Goal: Communication & Community: Participate in discussion

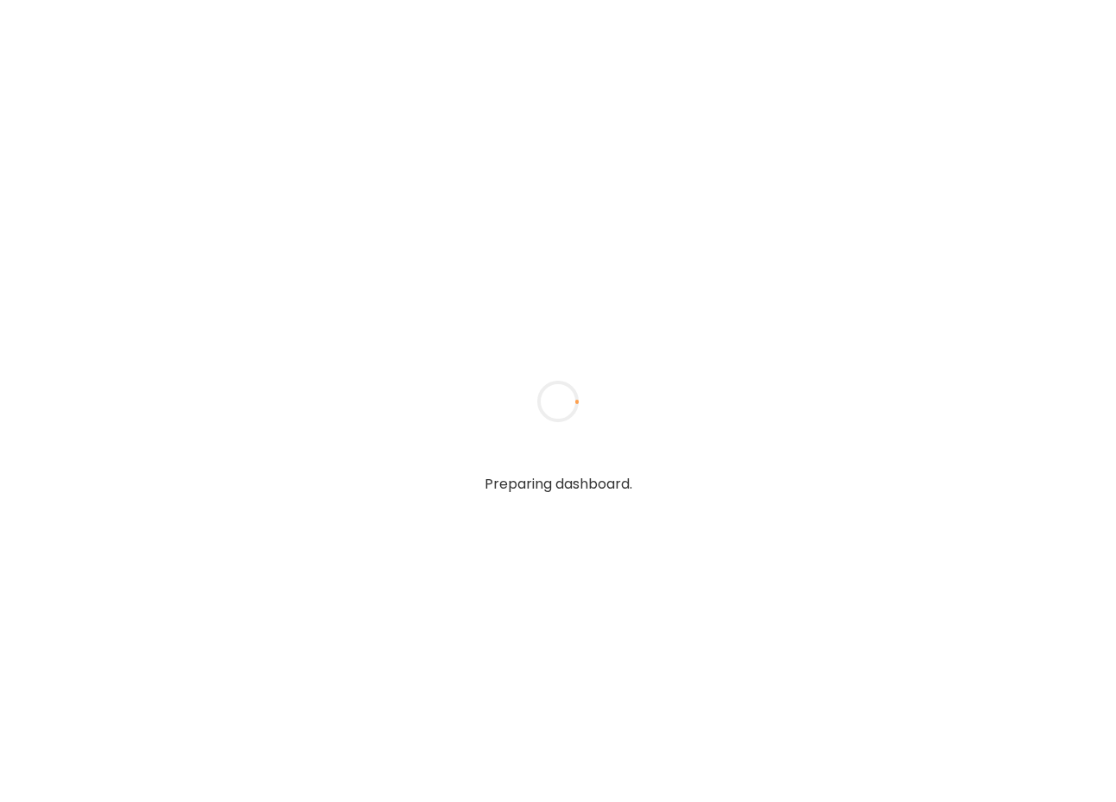
type input "*****"
type input "**********"
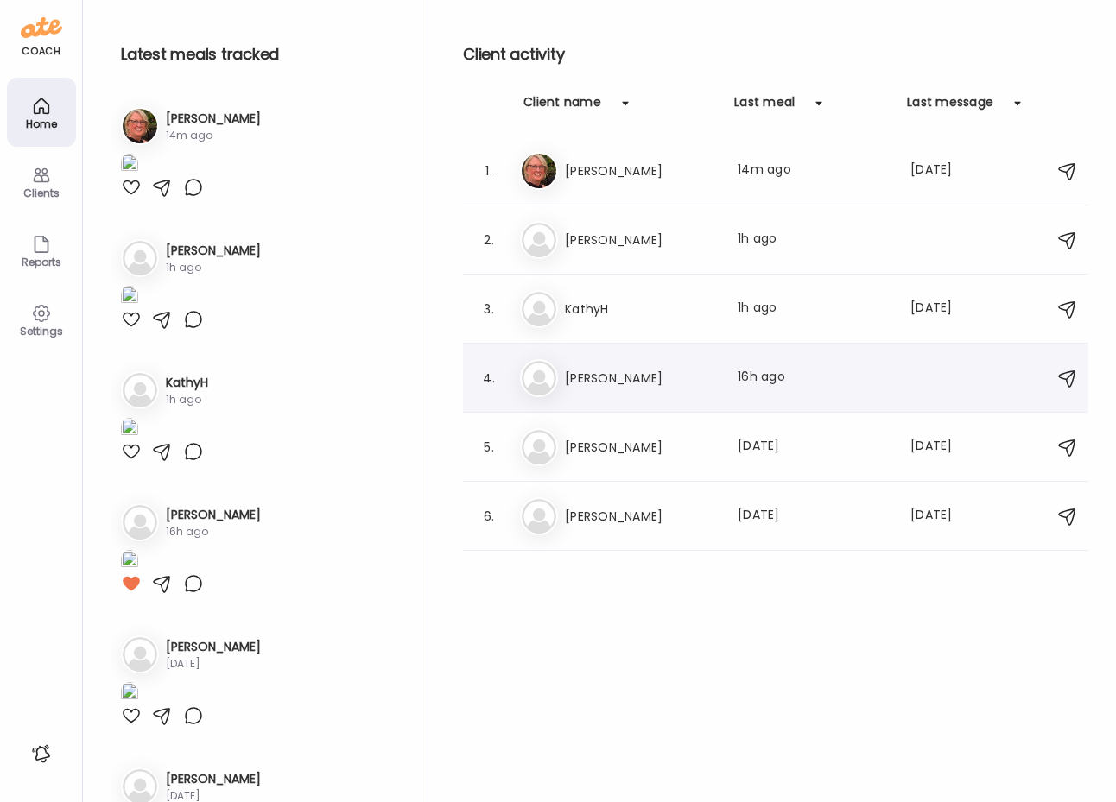
type input "**********"
click at [567, 380] on h3 "[PERSON_NAME]" at bounding box center [641, 378] width 152 height 21
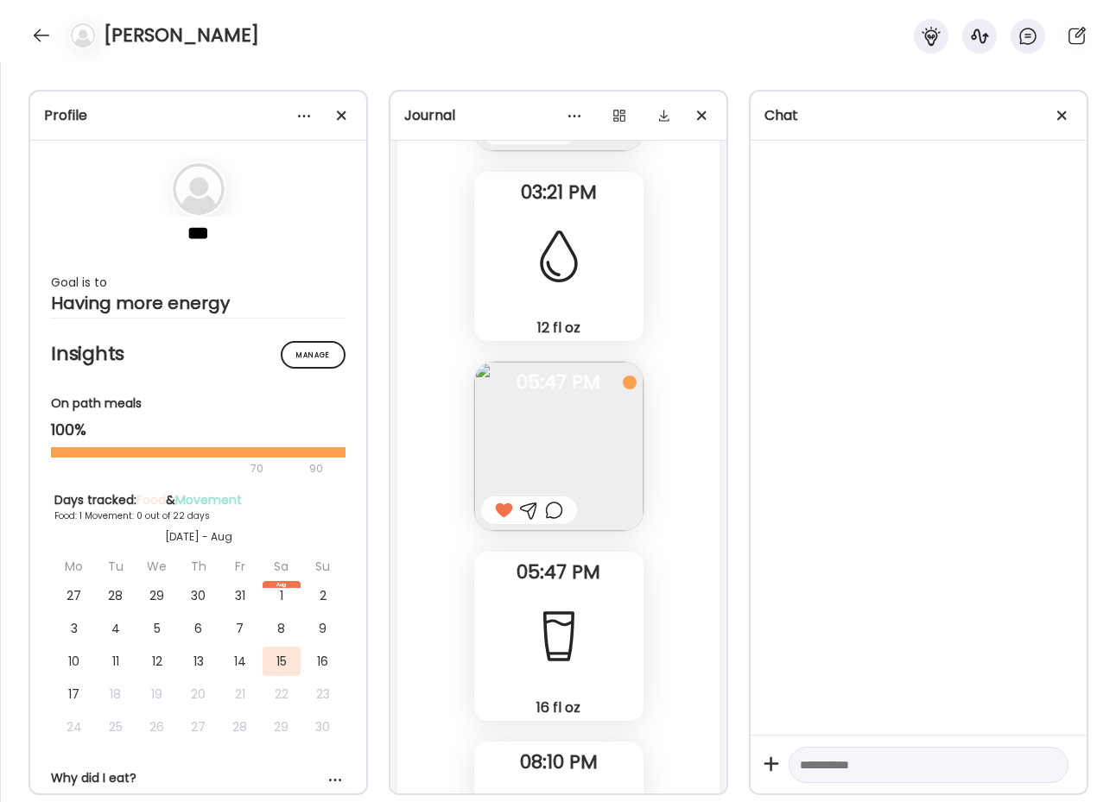
scroll to position [695, 0]
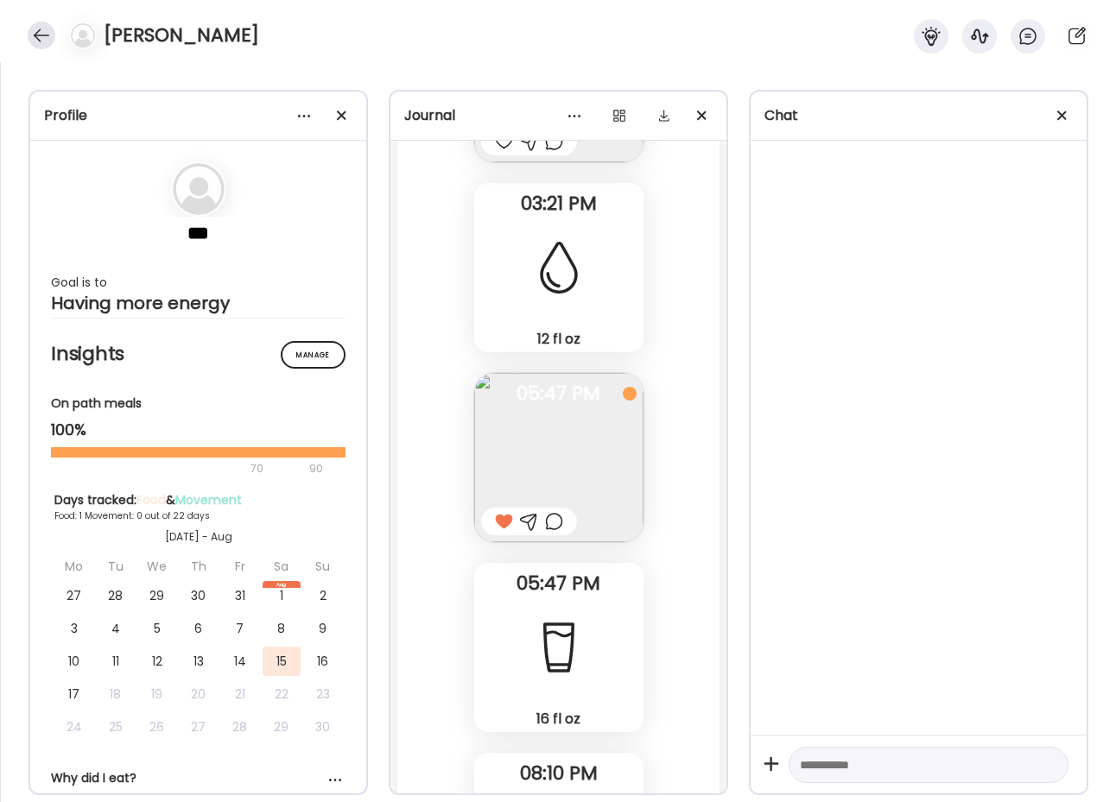
click at [53, 41] on div at bounding box center [42, 36] width 28 height 28
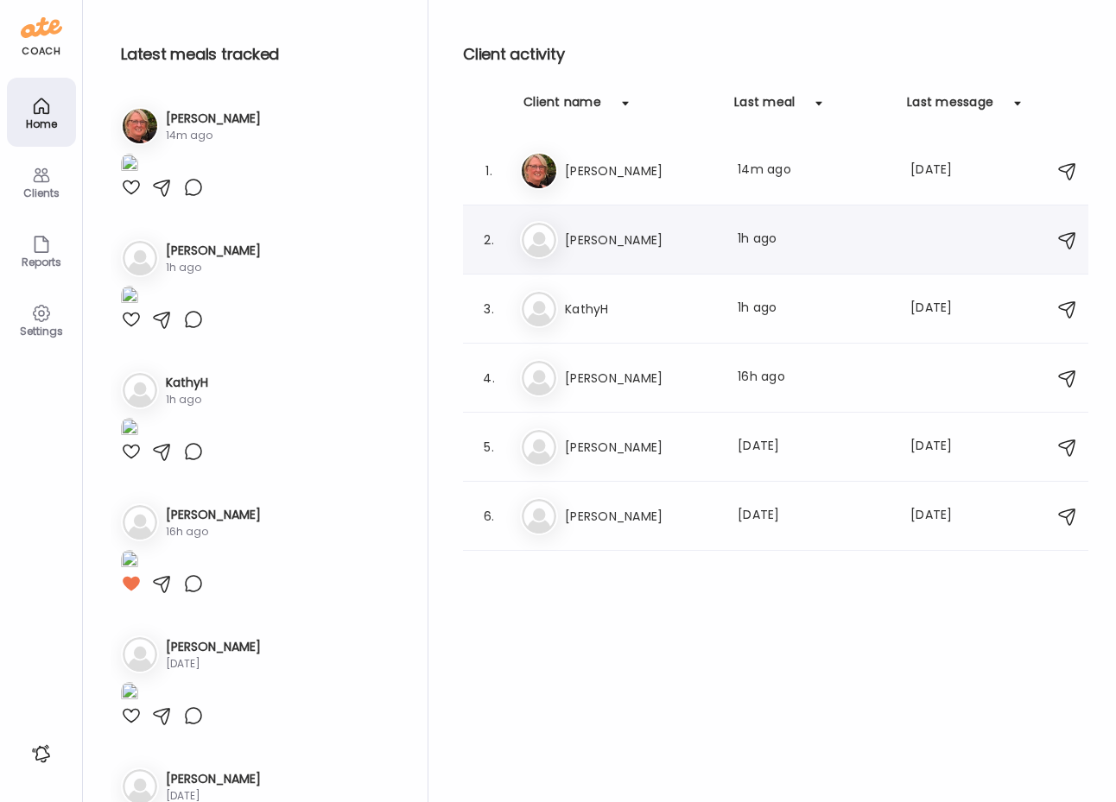
click at [594, 238] on h3 "[PERSON_NAME]" at bounding box center [641, 240] width 152 height 21
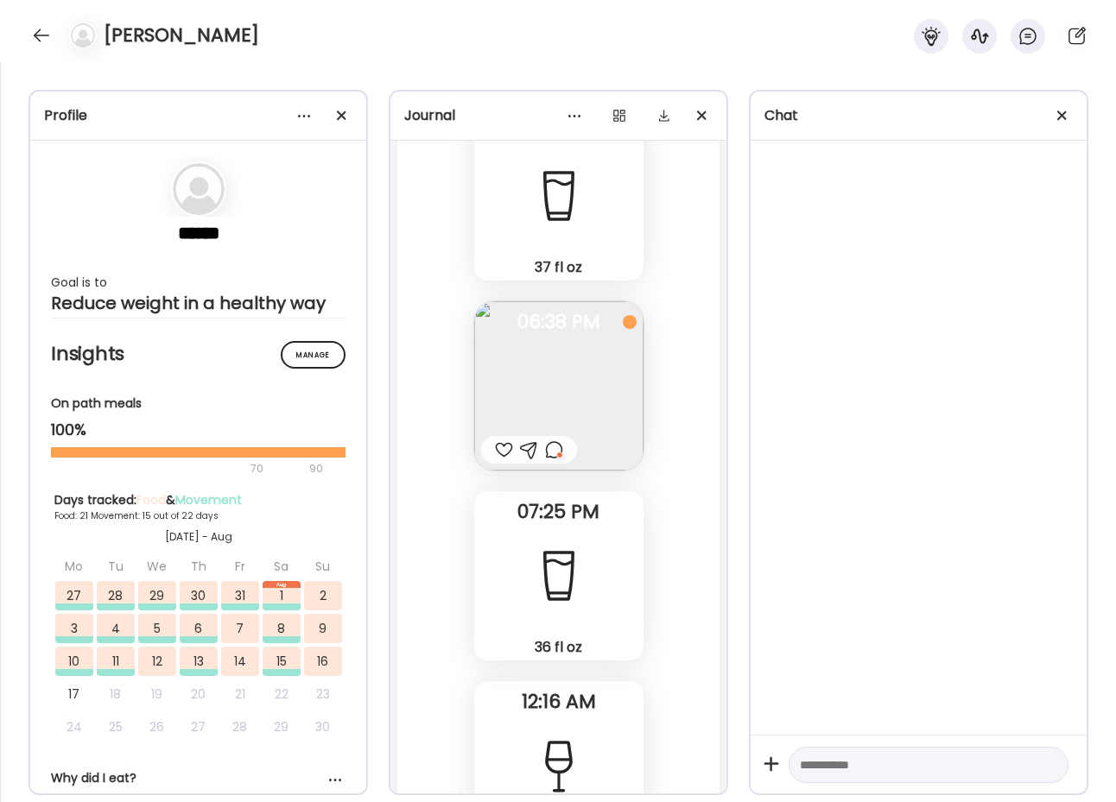
scroll to position [82634, 0]
click at [545, 450] on div at bounding box center [554, 449] width 18 height 21
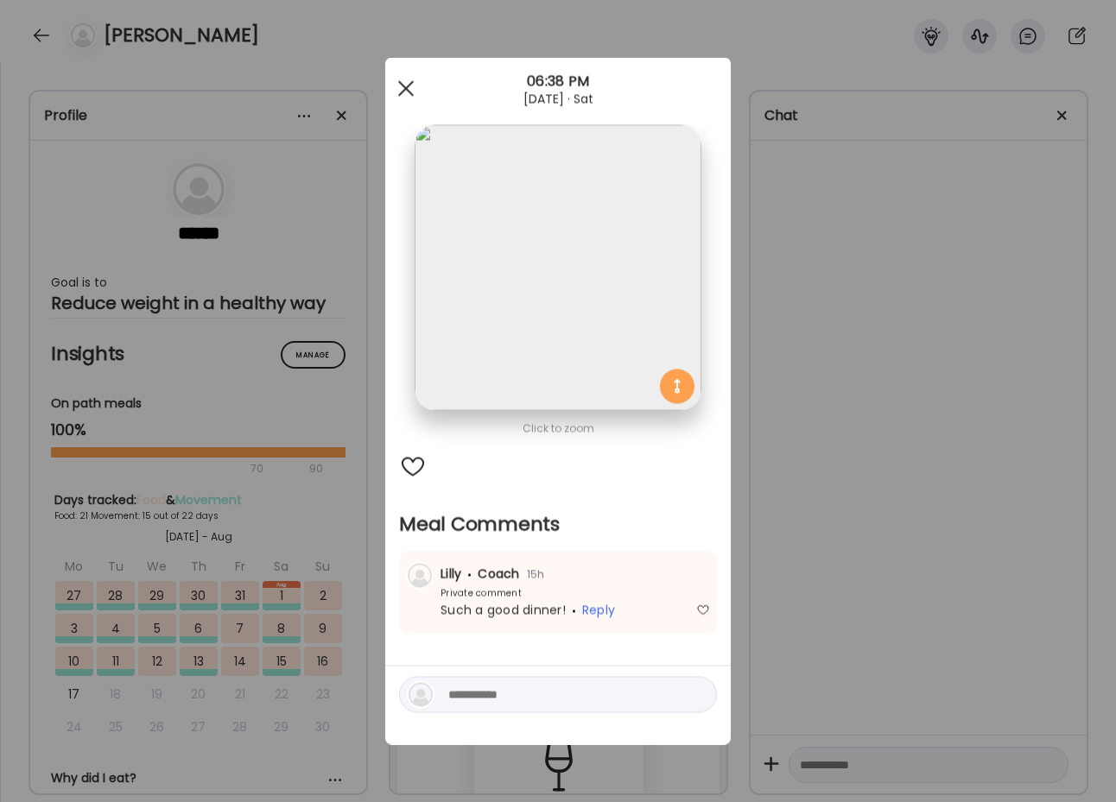
click at [406, 92] on div at bounding box center [406, 89] width 35 height 35
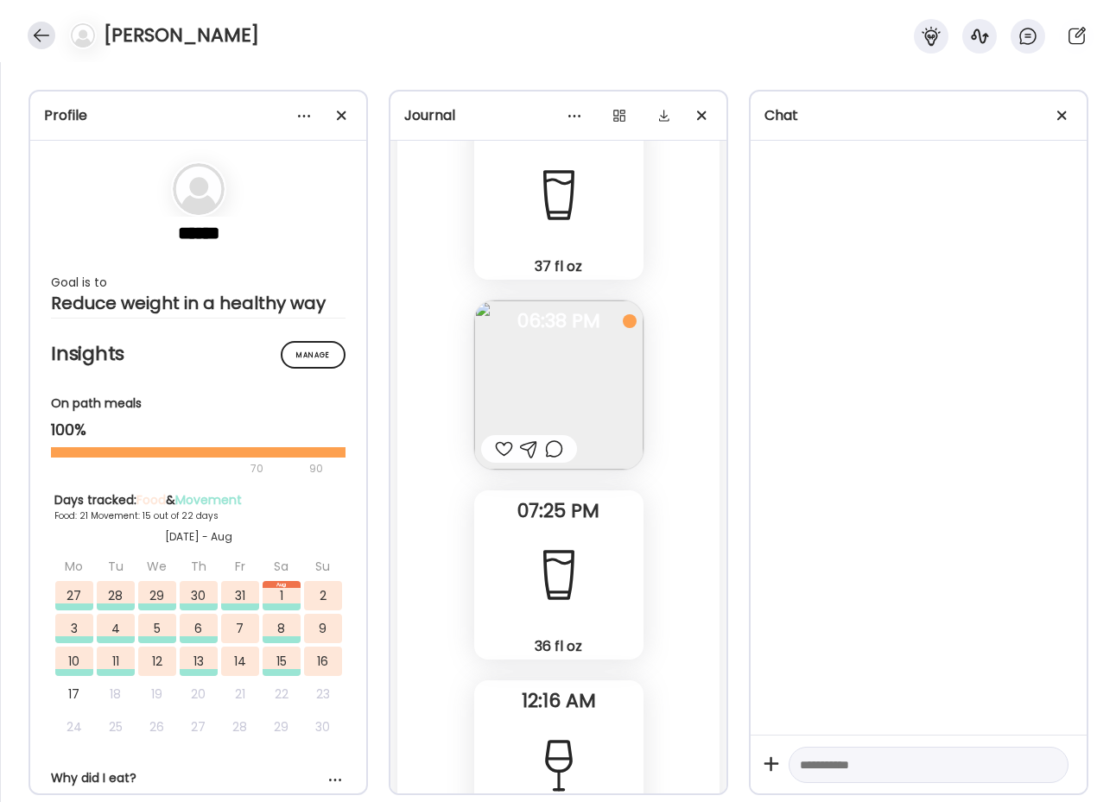
click at [31, 28] on div at bounding box center [42, 36] width 28 height 28
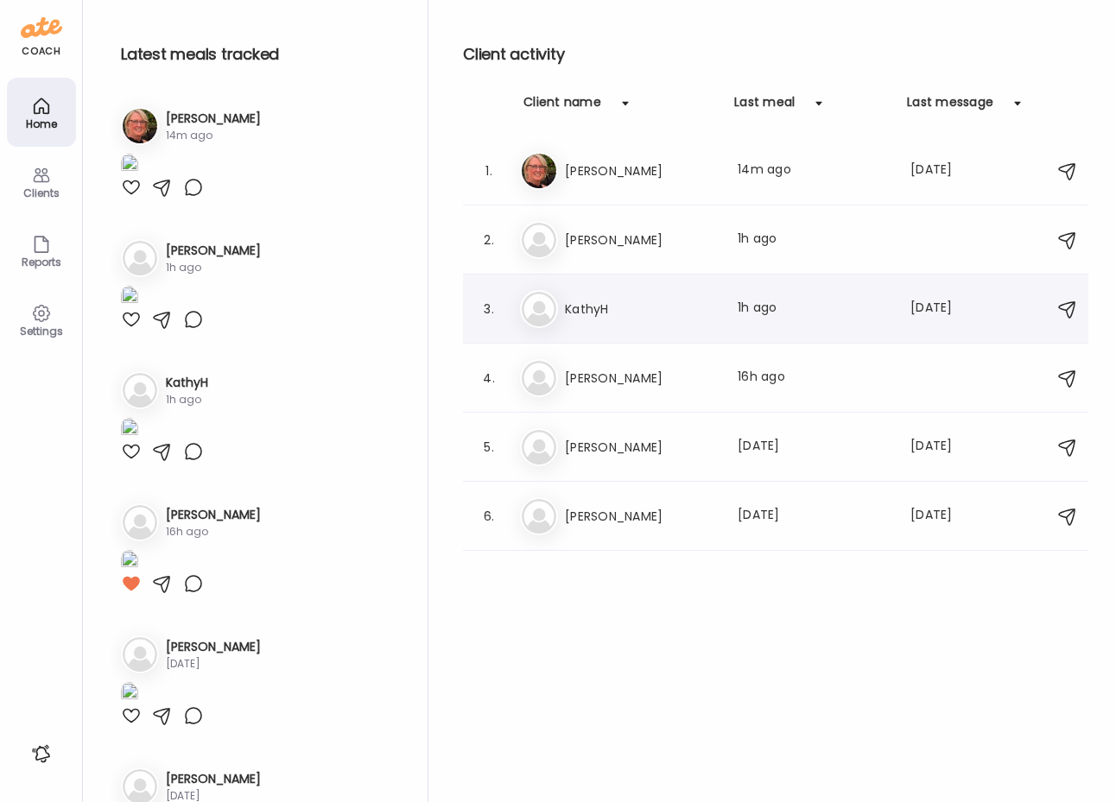
click at [603, 305] on h3 "KathyH" at bounding box center [641, 309] width 152 height 21
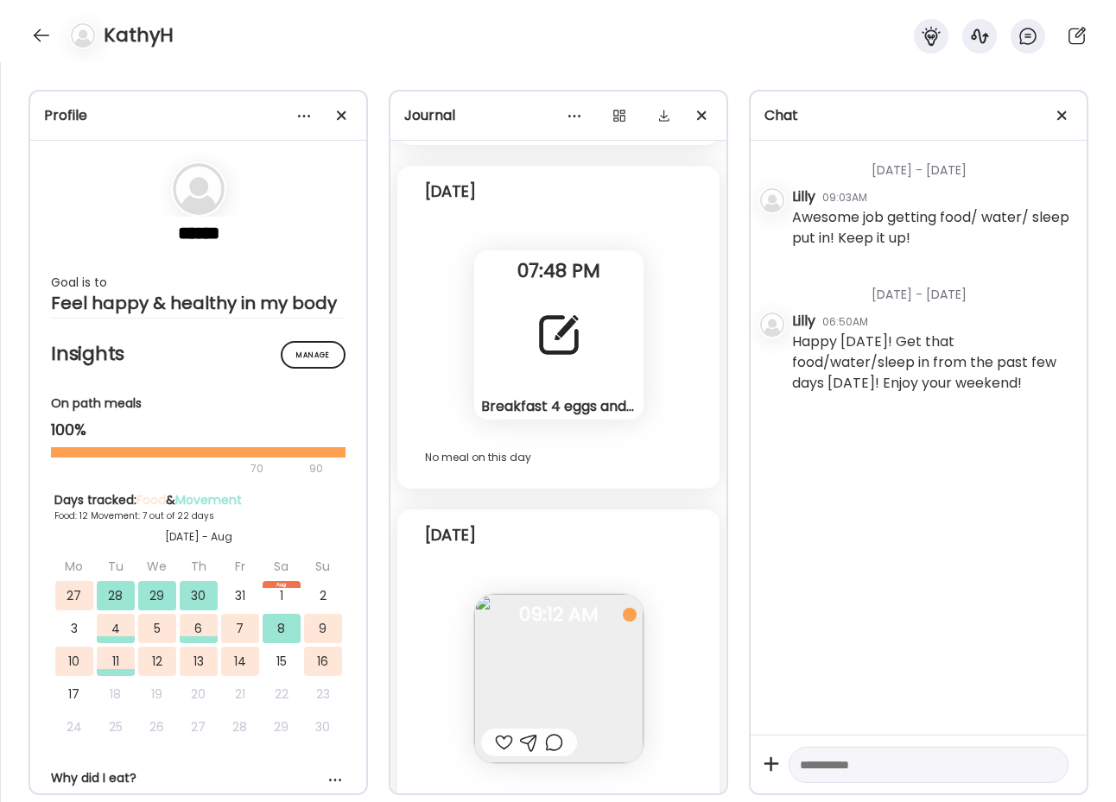
scroll to position [18424, 0]
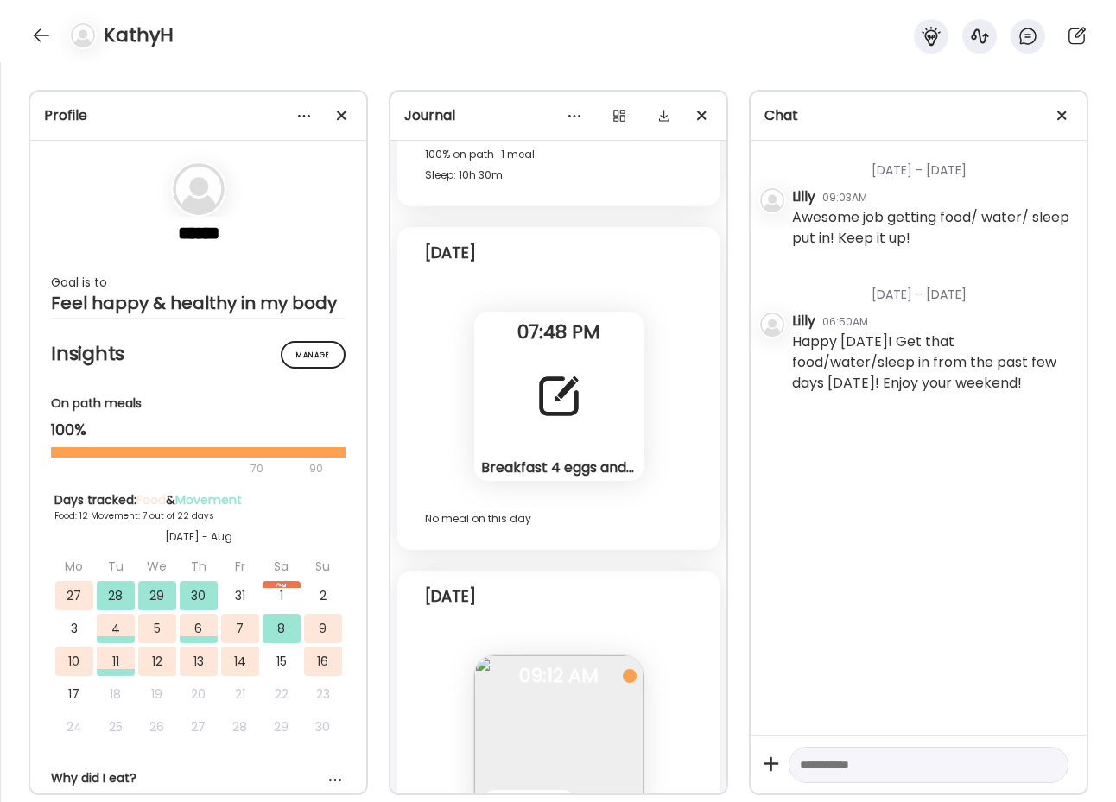
click at [560, 435] on div "Breakfast 4 eggs and toast with butter. Lunch: turkey lunchmeat, cheese, smooth…" at bounding box center [558, 396] width 169 height 169
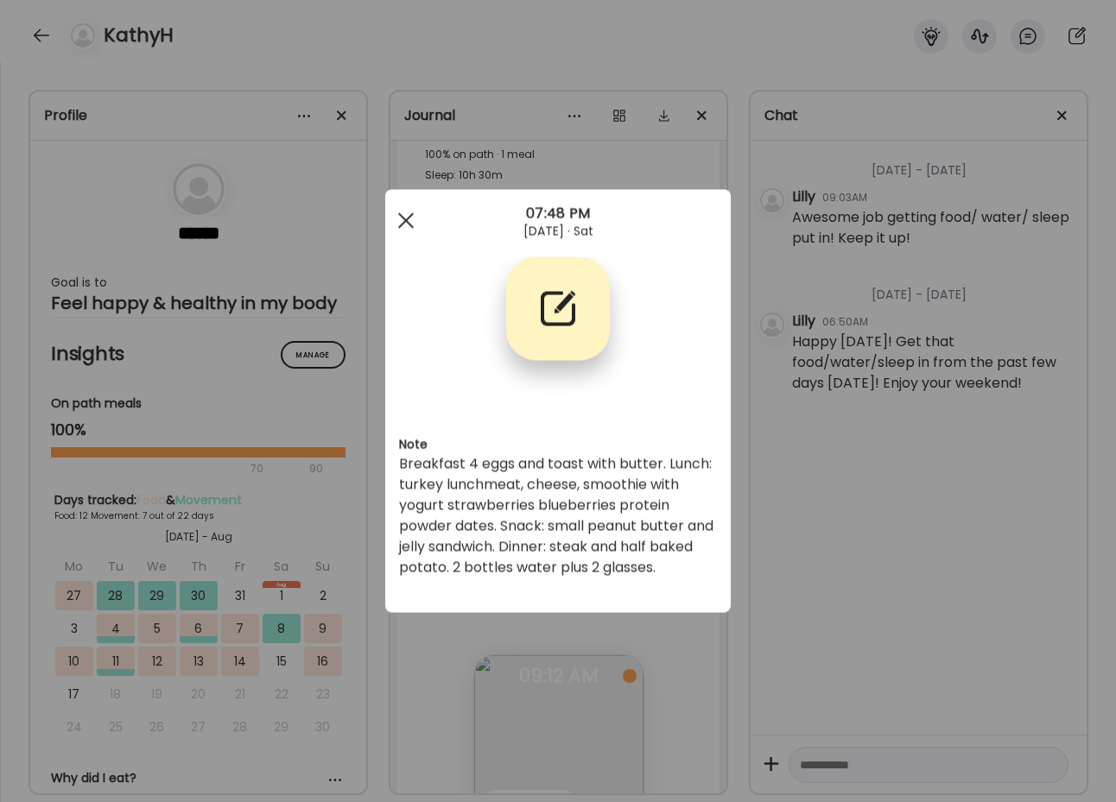
click at [407, 225] on div at bounding box center [406, 221] width 35 height 35
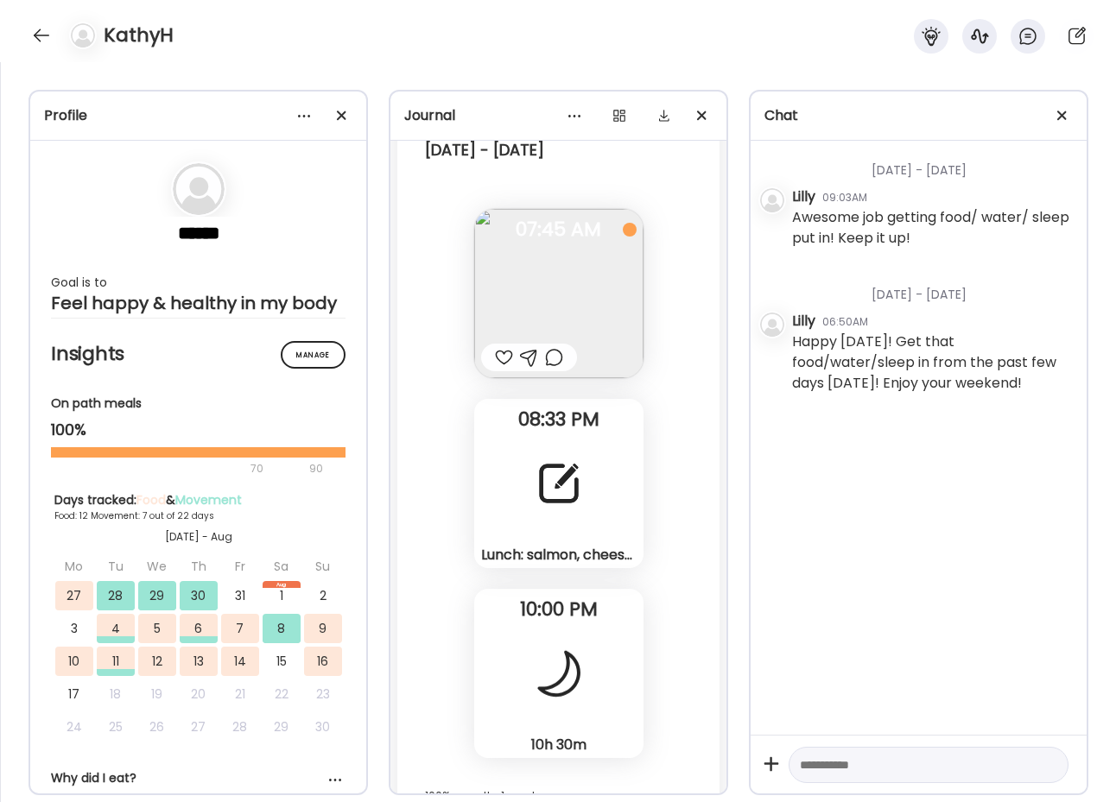
scroll to position [17778, 0]
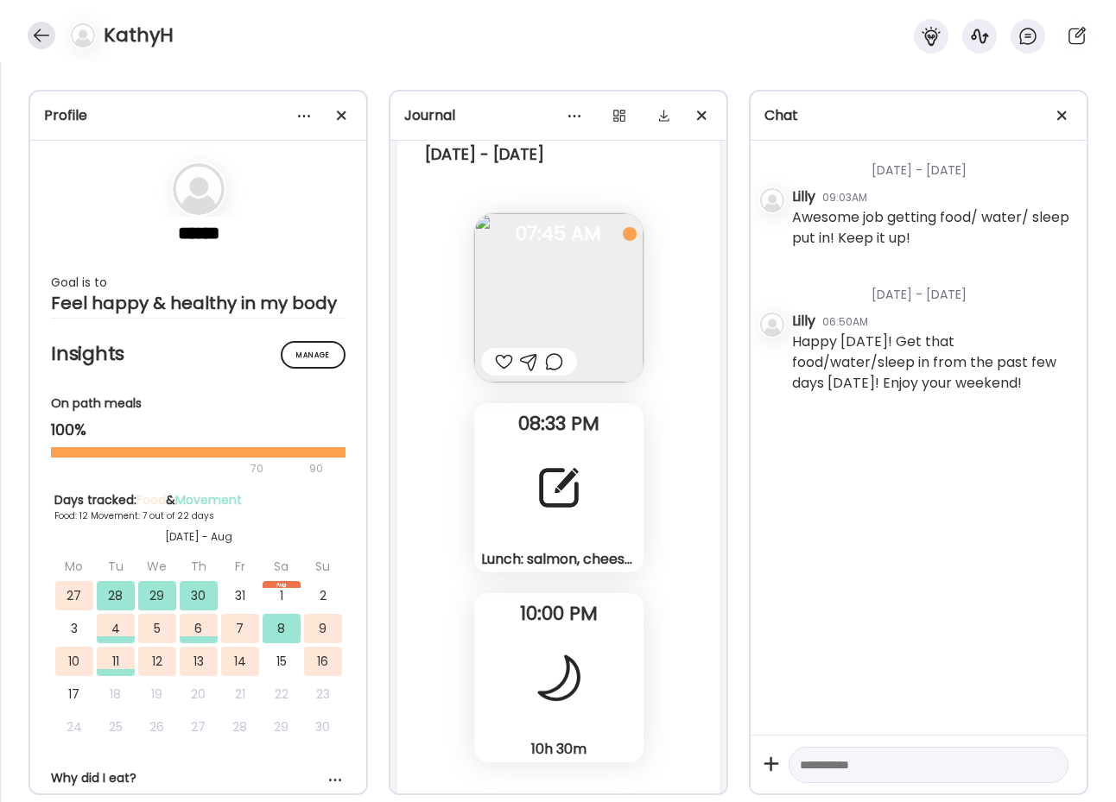
click at [38, 22] on div at bounding box center [42, 36] width 28 height 28
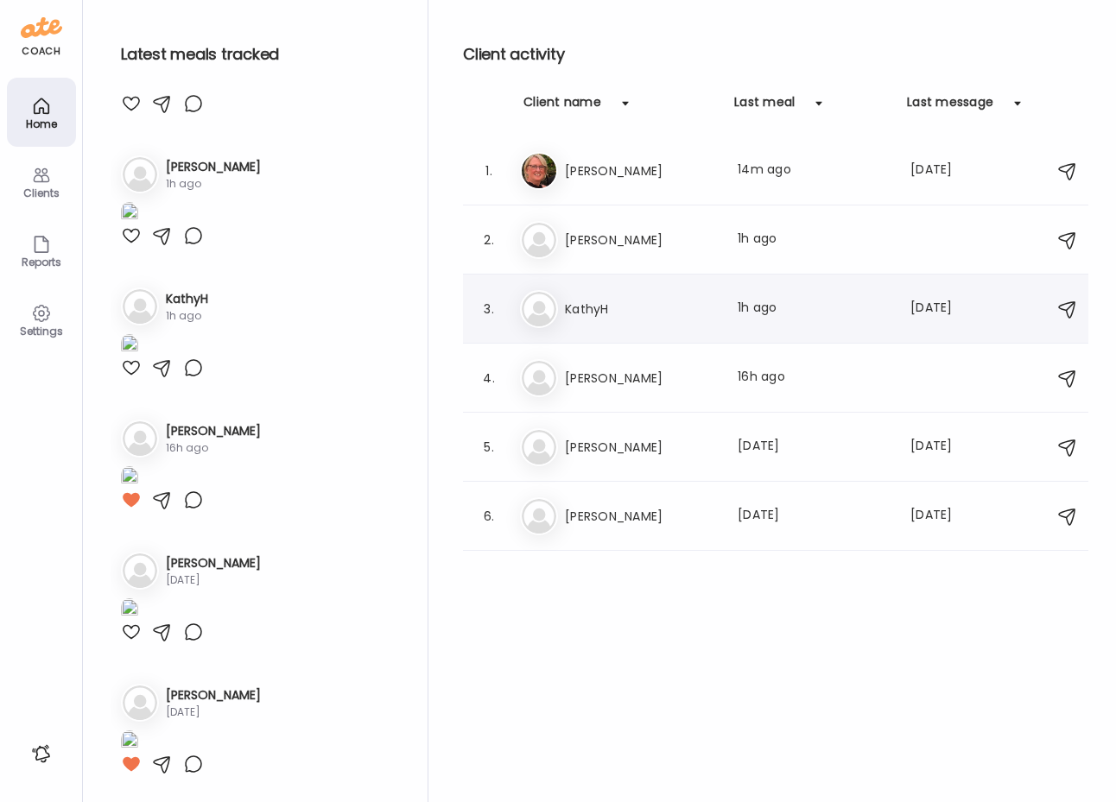
scroll to position [682, 0]
click at [639, 440] on h3 "[PERSON_NAME]" at bounding box center [641, 447] width 152 height 21
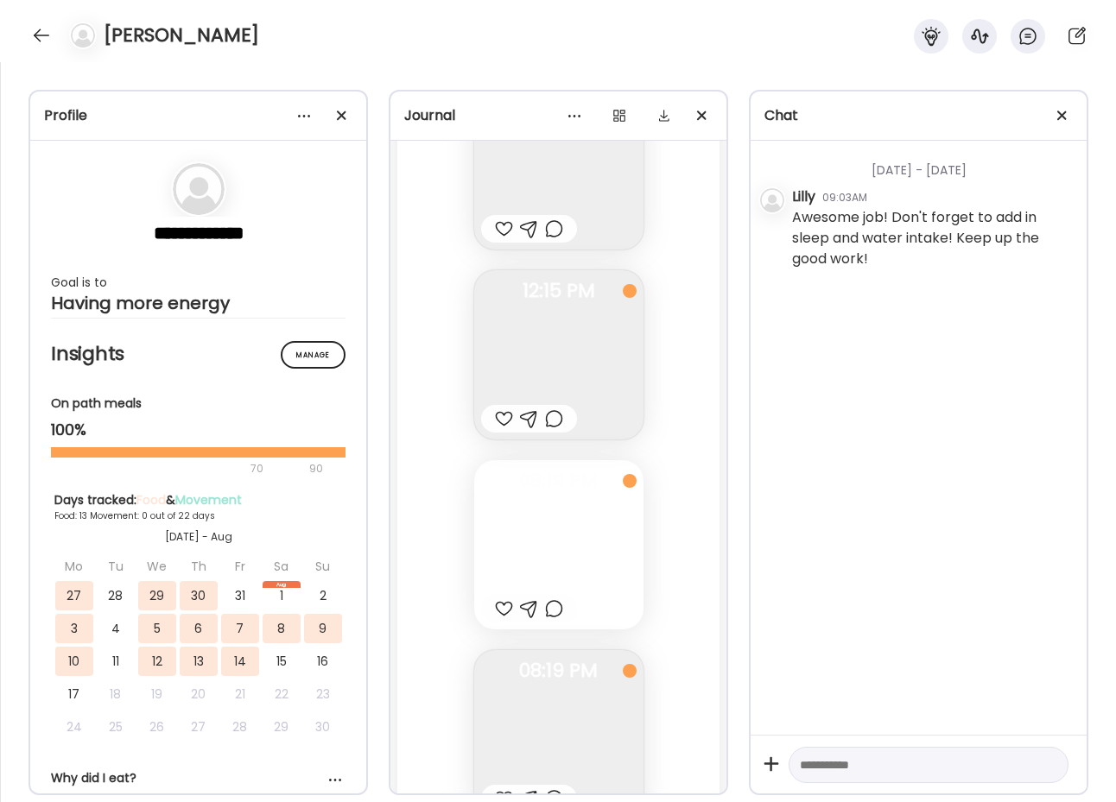
scroll to position [20650, 0]
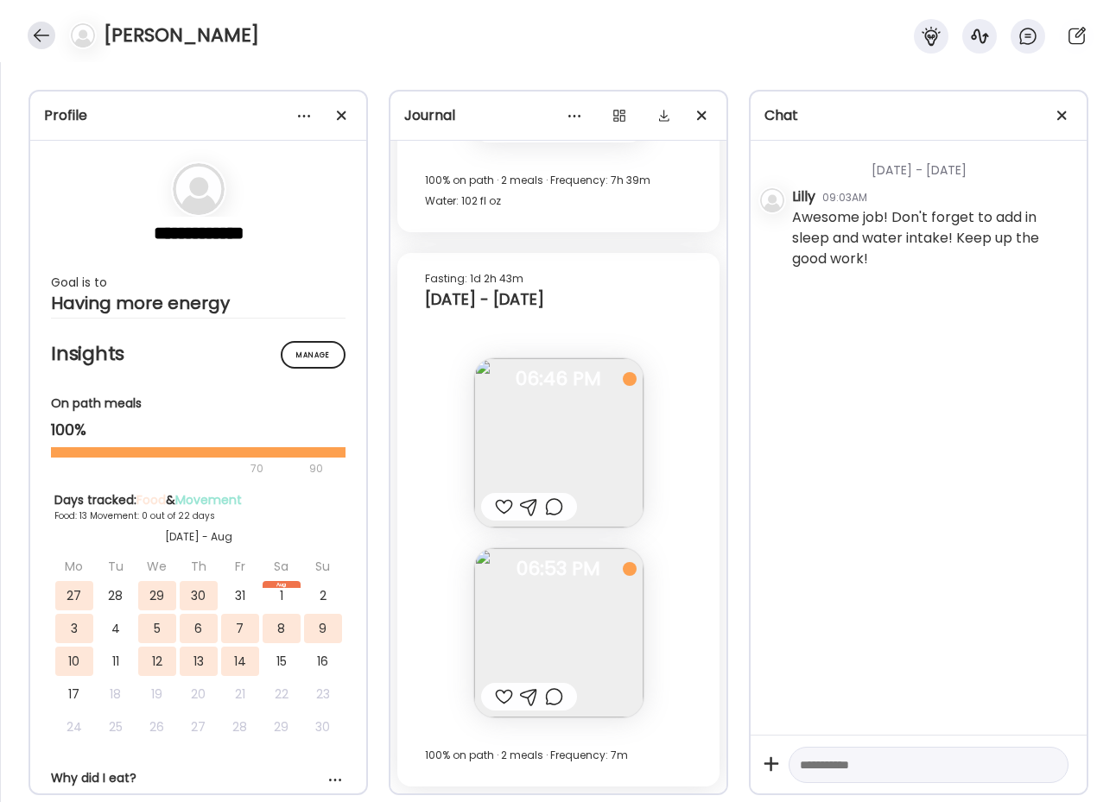
click at [41, 36] on div at bounding box center [42, 36] width 28 height 28
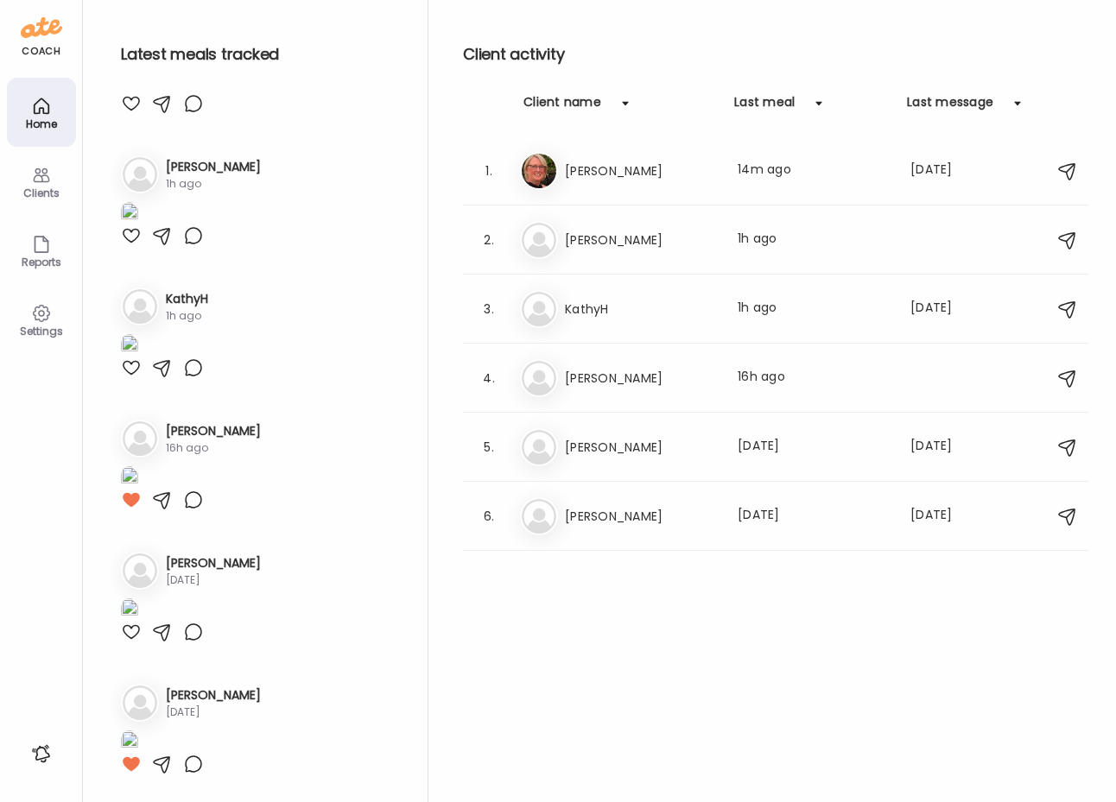
scroll to position [682, 0]
click at [583, 514] on h3 "[PERSON_NAME]" at bounding box center [641, 516] width 152 height 21
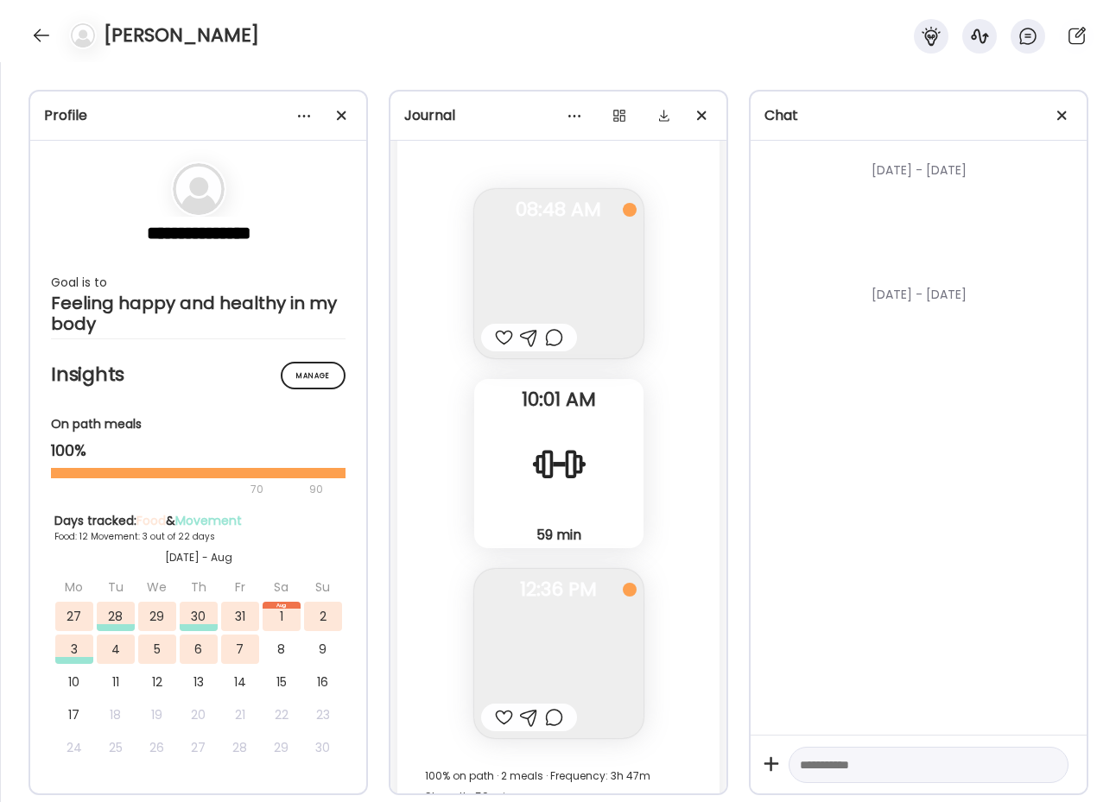
scroll to position [16730, 0]
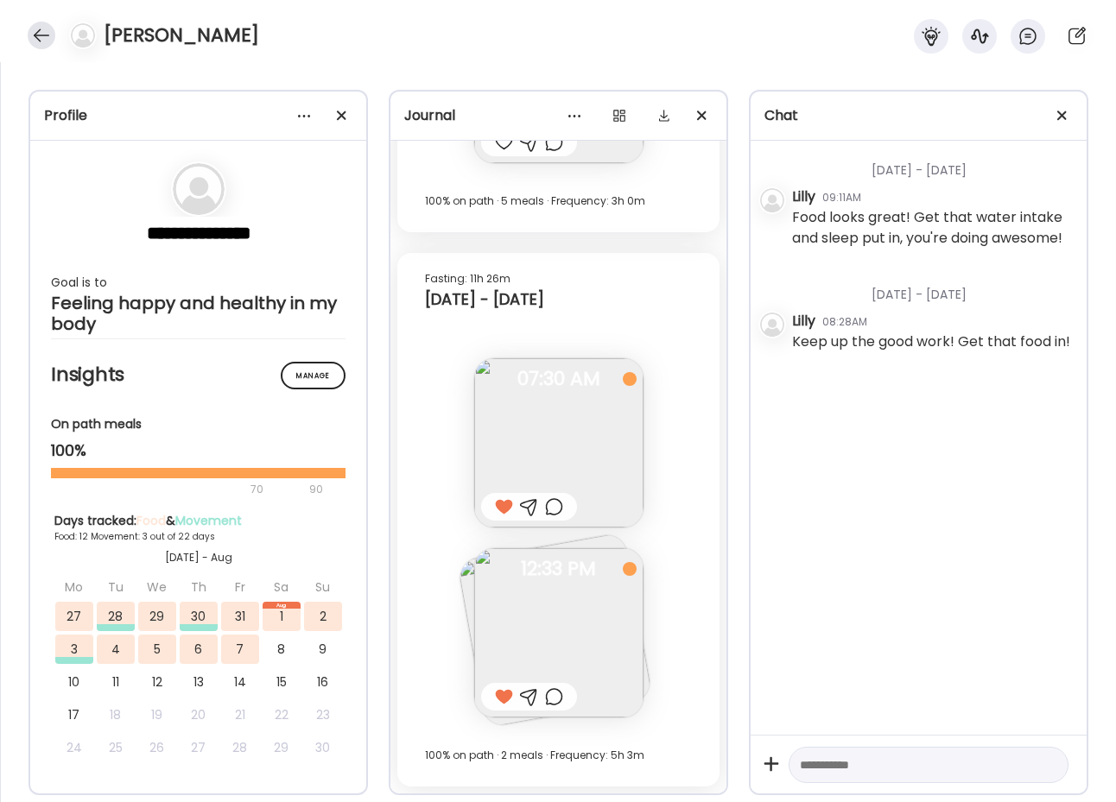
click at [39, 27] on div at bounding box center [42, 36] width 28 height 28
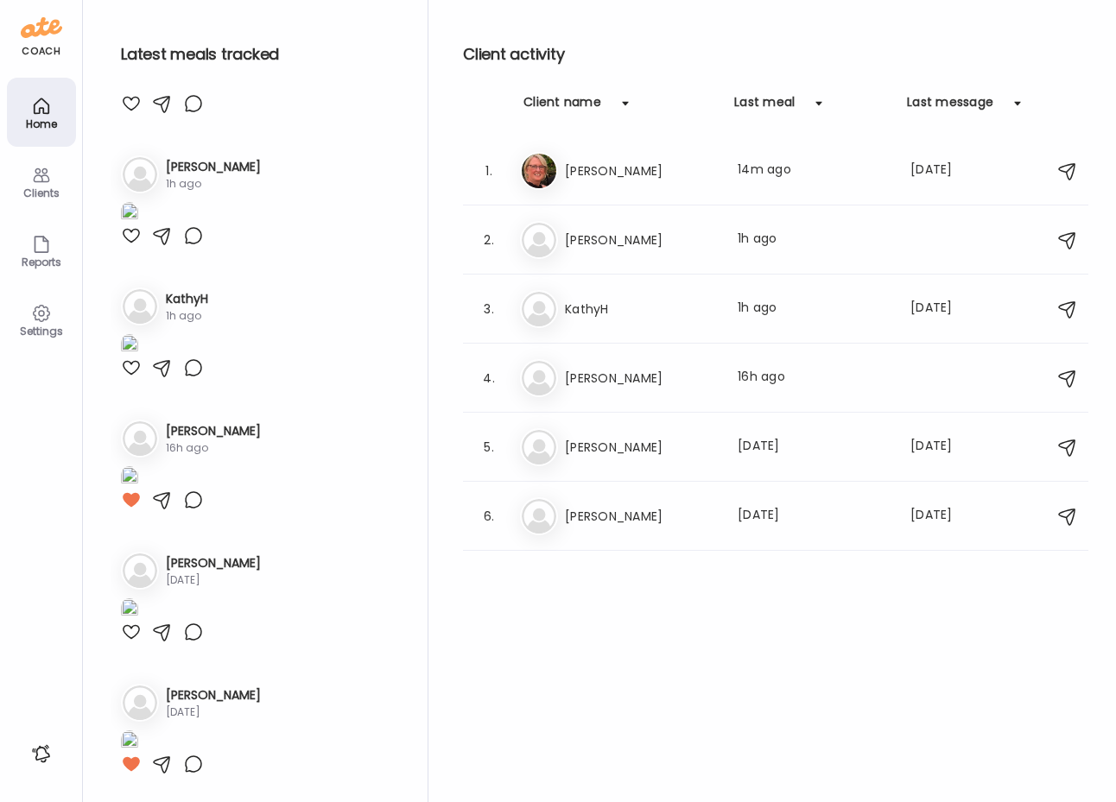
scroll to position [682, 0]
